Goal: Check status: Check status

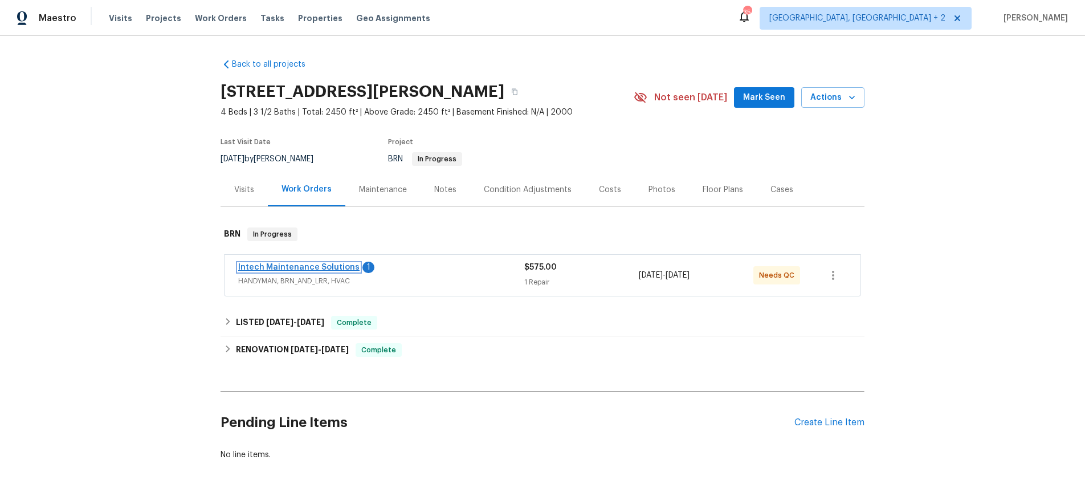
click at [277, 266] on link "Intech Maintenance Solutions" at bounding box center [298, 267] width 121 height 8
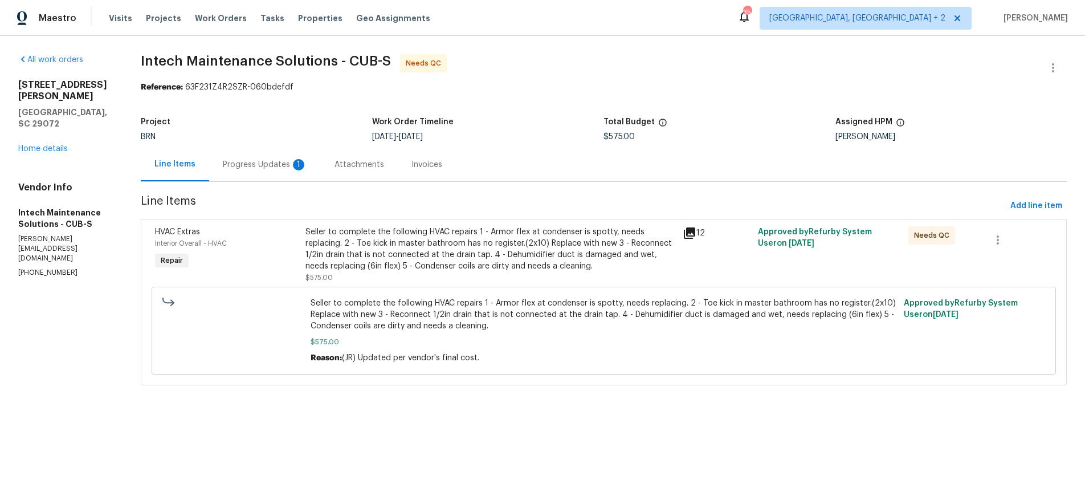
click at [257, 165] on div "Progress Updates 1" at bounding box center [265, 164] width 84 height 11
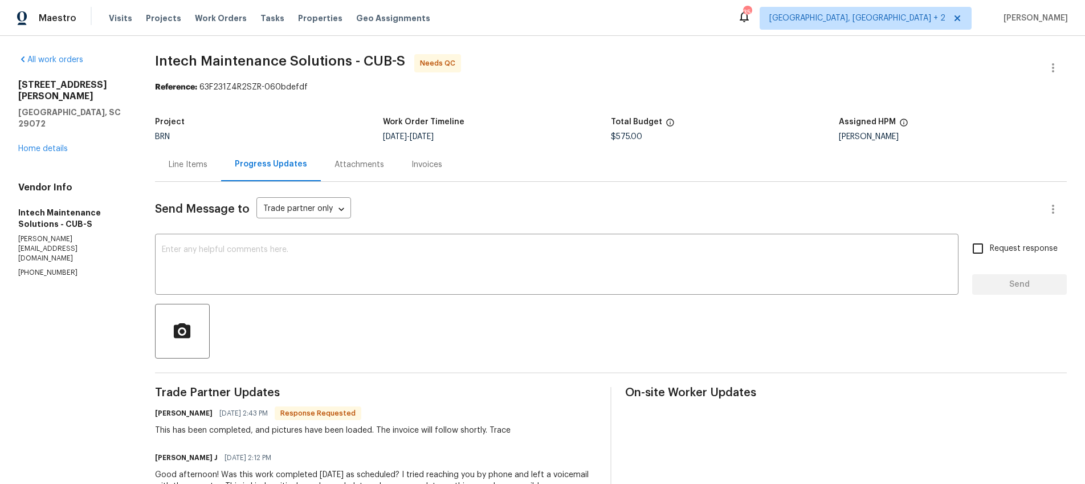
click at [201, 169] on div "Line Items" at bounding box center [188, 164] width 39 height 11
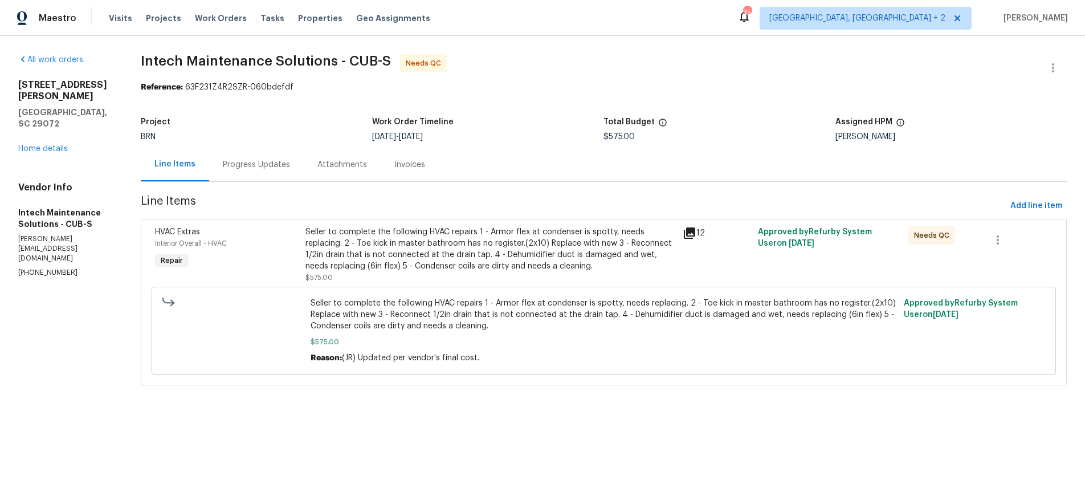
click at [695, 227] on icon at bounding box center [689, 233] width 14 height 14
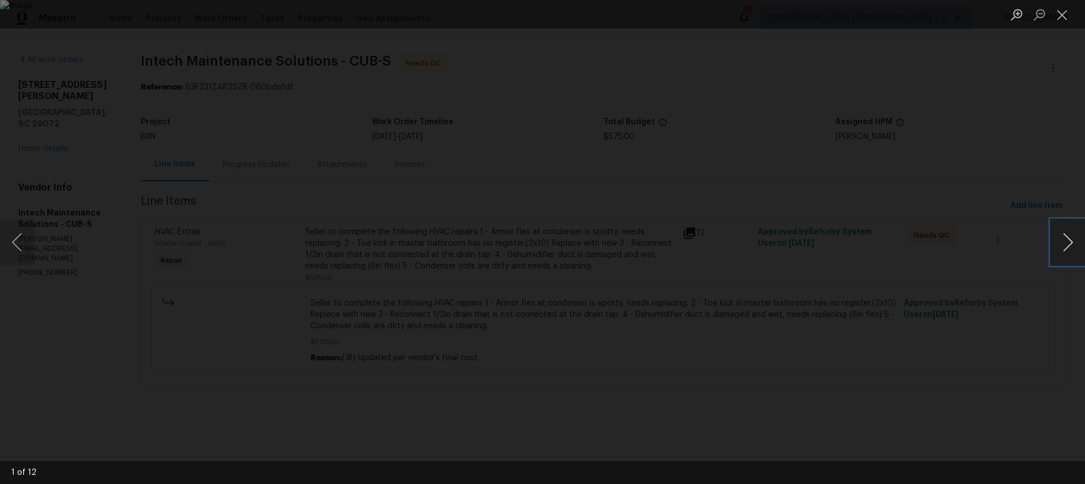
click at [1070, 245] on button "Next image" at bounding box center [1067, 242] width 34 height 46
click at [1070, 246] on button "Next image" at bounding box center [1067, 242] width 34 height 46
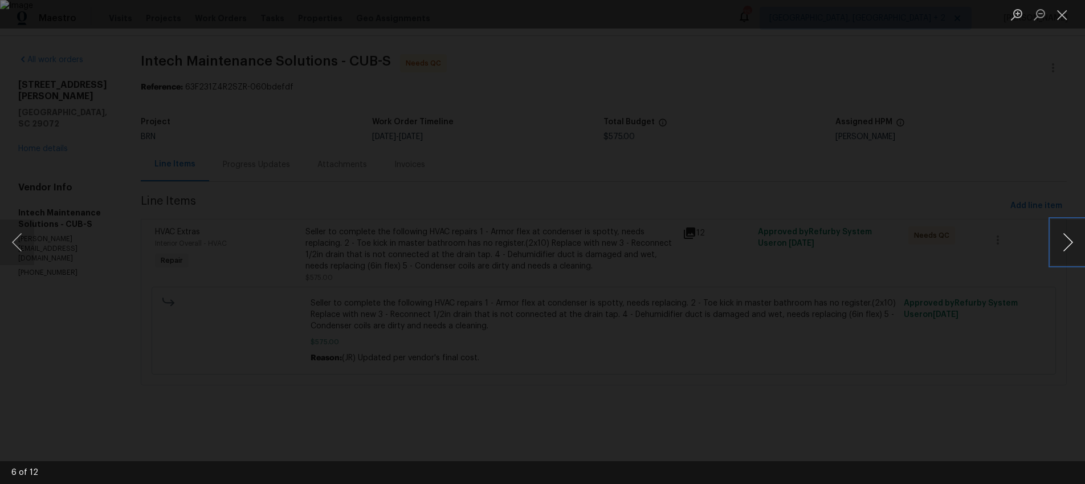
click at [1070, 246] on button "Next image" at bounding box center [1067, 242] width 34 height 46
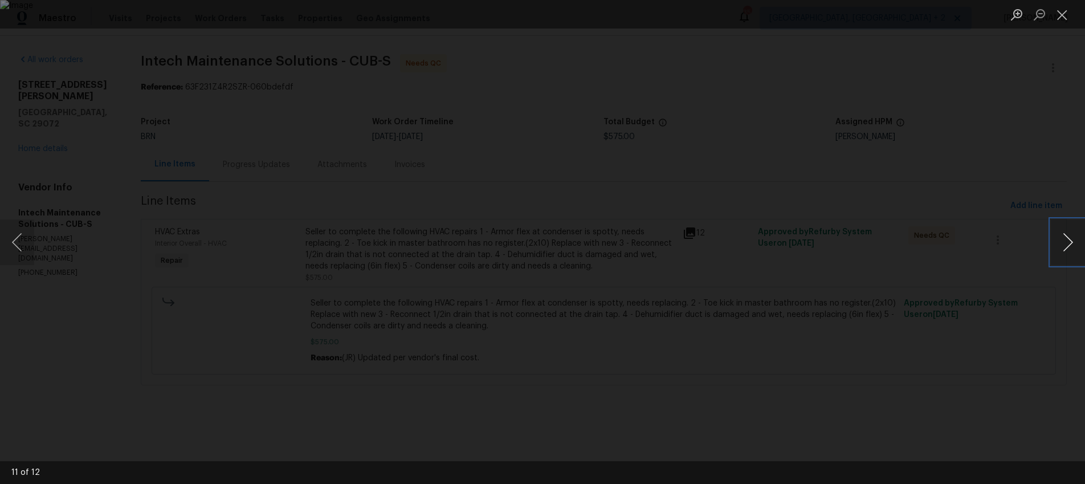
click at [1070, 246] on button "Next image" at bounding box center [1067, 242] width 34 height 46
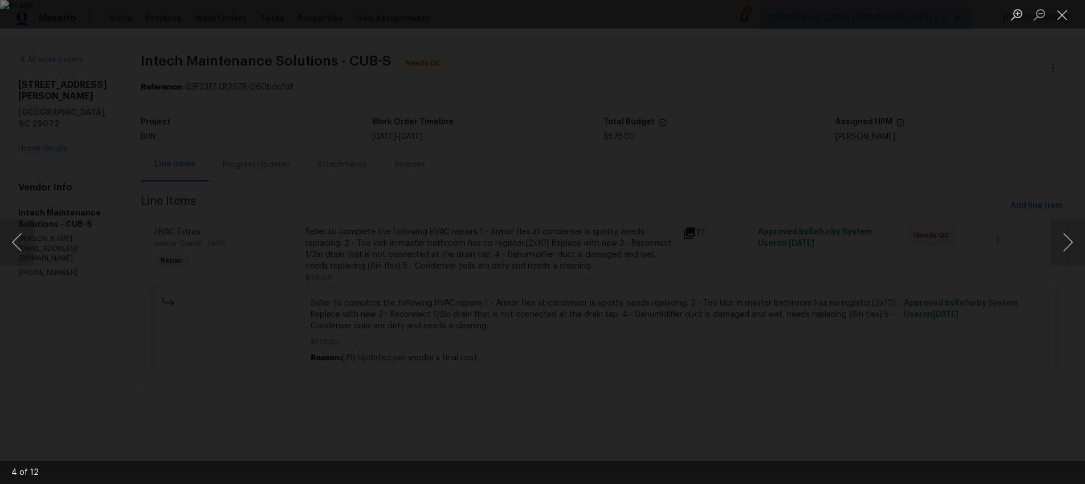
click at [755, 62] on div "Lightbox" at bounding box center [542, 242] width 1085 height 484
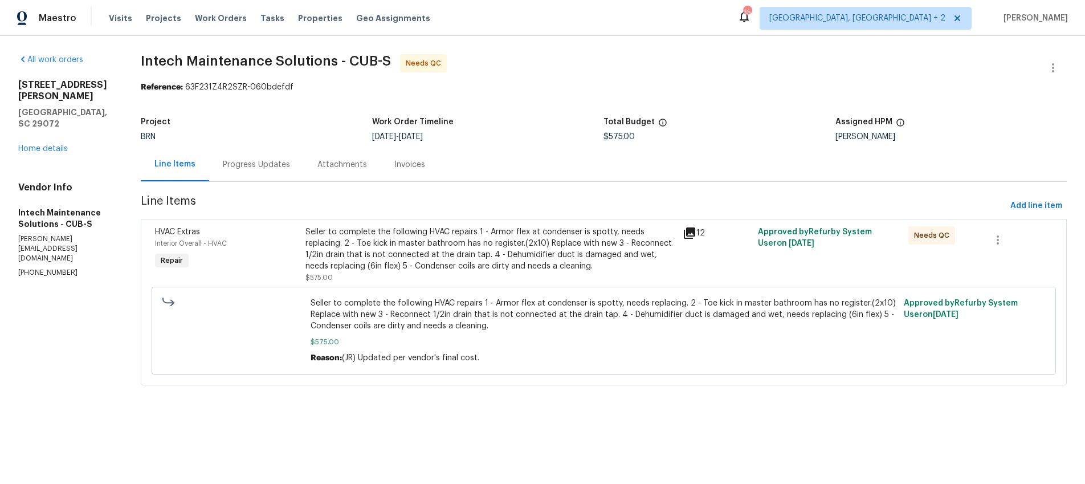
click at [693, 230] on icon at bounding box center [689, 232] width 11 height 11
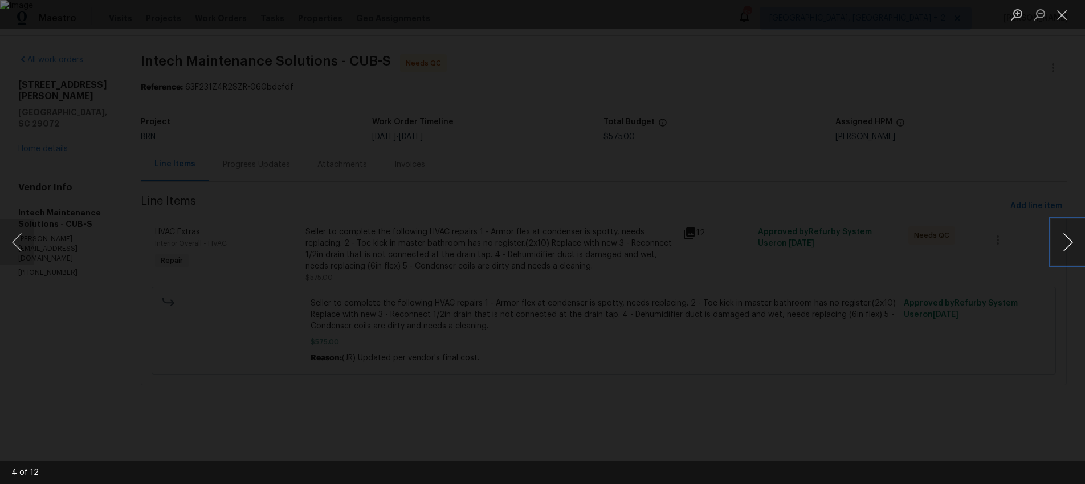
click at [1066, 244] on button "Next image" at bounding box center [1067, 242] width 34 height 46
click at [1066, 245] on button "Next image" at bounding box center [1067, 242] width 34 height 46
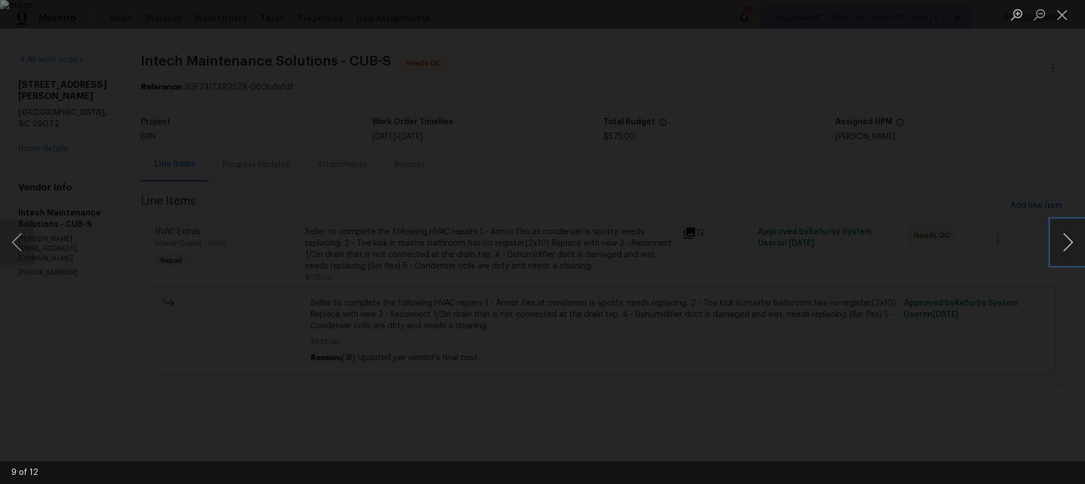
click at [1066, 245] on button "Next image" at bounding box center [1067, 242] width 34 height 46
